Goal: Transaction & Acquisition: Purchase product/service

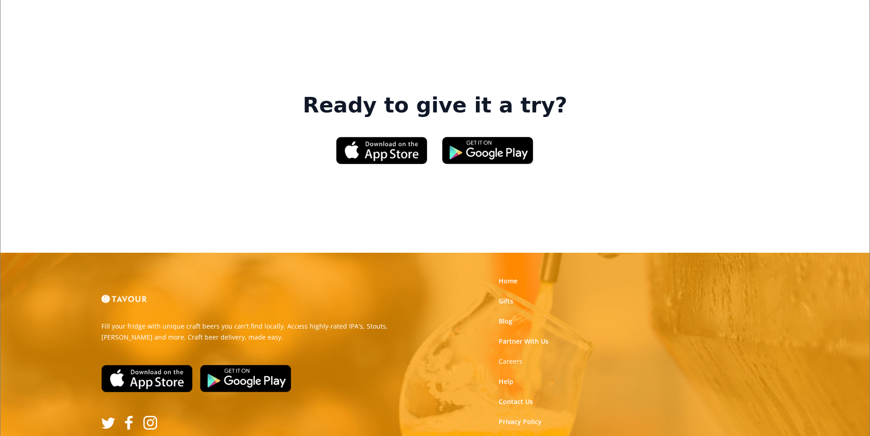
scroll to position [1382, 0]
click at [509, 296] on link "Gifts" at bounding box center [506, 300] width 15 height 9
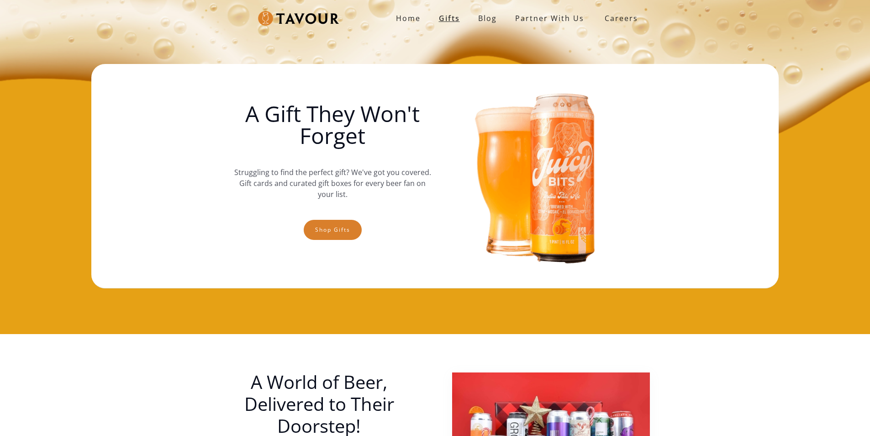
click at [446, 21] on link "Gifts" at bounding box center [449, 18] width 39 height 18
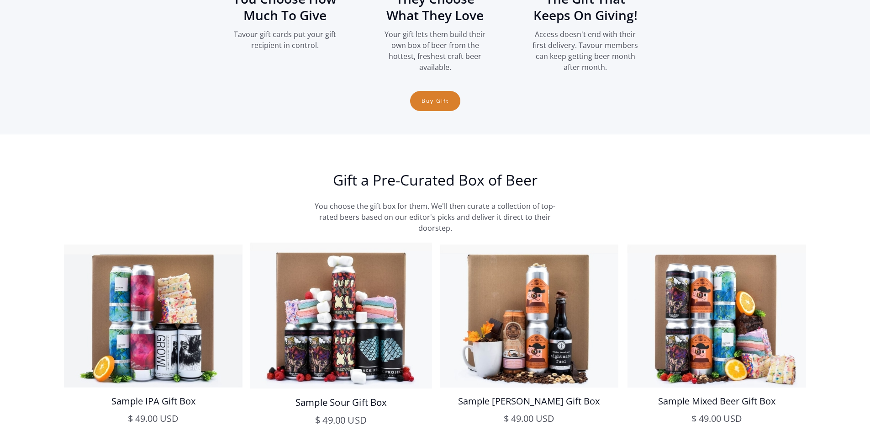
scroll to position [1370, 0]
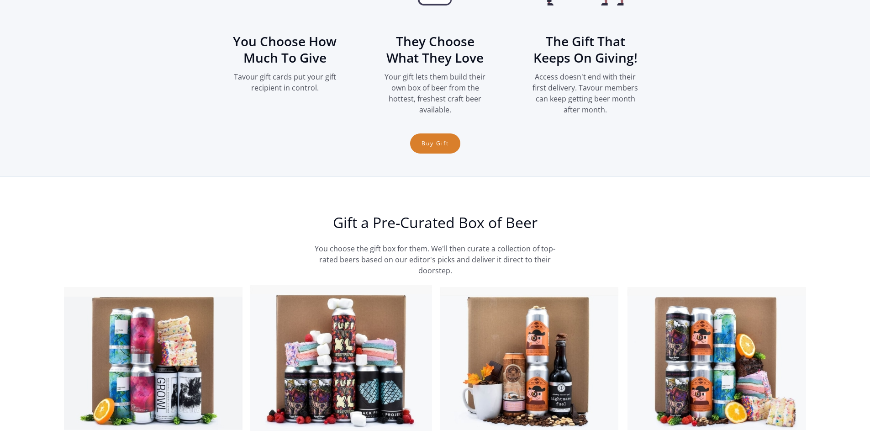
click at [323, 351] on img at bounding box center [341, 358] width 182 height 146
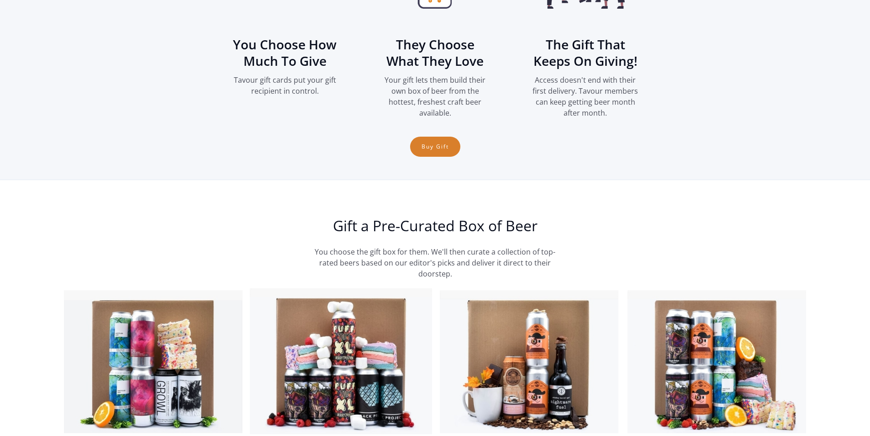
scroll to position [1139, 0]
